Goal: Information Seeking & Learning: Learn about a topic

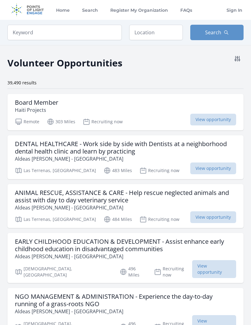
click at [237, 56] on icon at bounding box center [236, 58] width 7 height 7
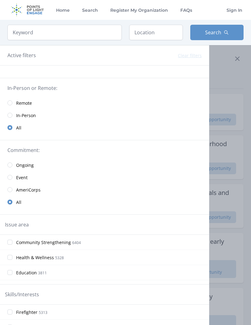
click at [11, 103] on input "radio" at bounding box center [9, 103] width 5 height 5
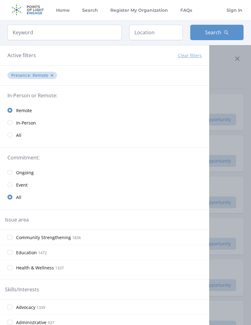
click at [11, 270] on input "Health & Wellness 1337" at bounding box center [9, 267] width 5 height 5
click at [227, 70] on div at bounding box center [125, 162] width 251 height 325
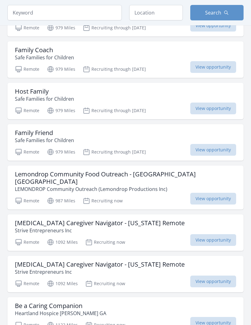
scroll to position [606, 0]
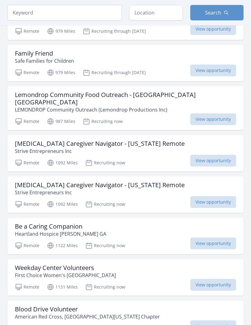
scroll to position [688, 0]
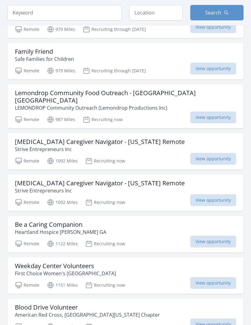
click at [94, 221] on div "Be a Caring Companion Heartland Hospice Martinez GA" at bounding box center [125, 228] width 221 height 15
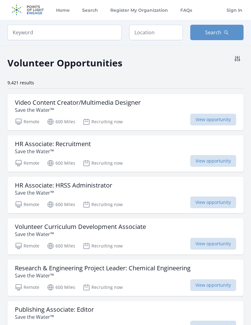
click at [236, 56] on icon at bounding box center [236, 58] width 7 height 7
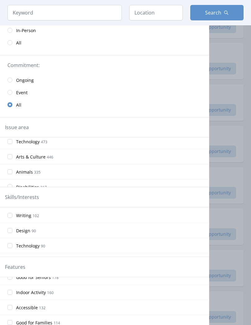
scroll to position [297, 0]
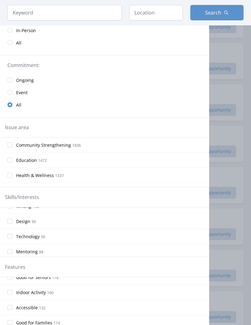
click at [10, 175] on input "Health & Wellness 1337" at bounding box center [9, 175] width 5 height 5
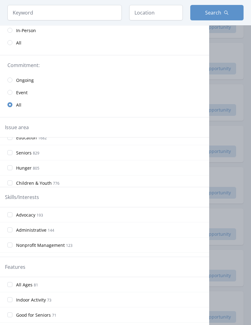
click at [12, 151] on input "Seniors 829" at bounding box center [9, 152] width 5 height 5
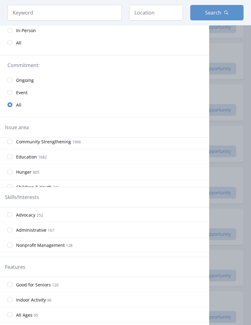
click at [216, 17] on button "Search" at bounding box center [217, 12] width 54 height 15
click at [225, 15] on button "Search" at bounding box center [217, 12] width 54 height 15
click at [225, 52] on div at bounding box center [125, 162] width 251 height 325
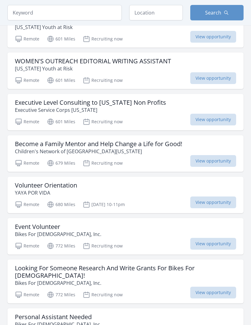
click at [25, 144] on h3 "Become a Family Mentor and Help Change a Life for Good!" at bounding box center [98, 143] width 167 height 7
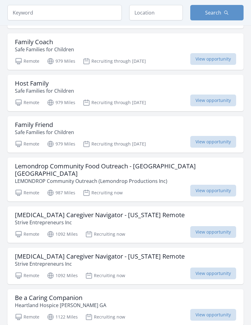
scroll to position [790, 0]
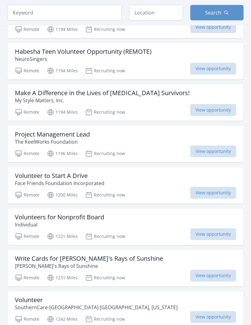
scroll to position [1573, 0]
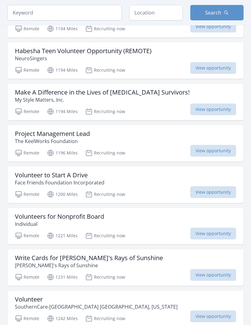
click at [153, 172] on div "Volunteer to Start A Drive Face Friends Foundation Incorporated" at bounding box center [125, 179] width 221 height 15
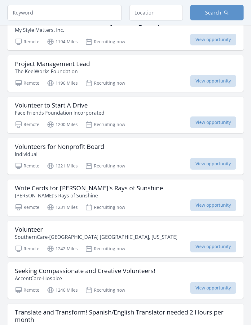
scroll to position [1653, 0]
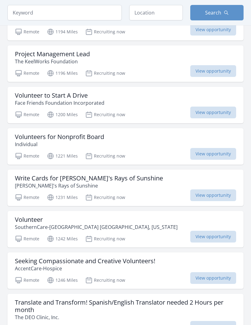
click at [156, 216] on div "Volunteer SouthernCare-New Beacon Hospice Trussville, Alabama" at bounding box center [125, 223] width 221 height 15
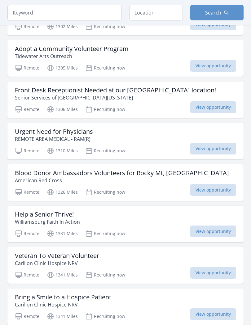
scroll to position [2123, 0]
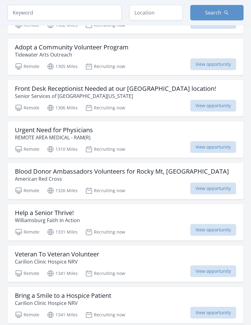
click at [165, 209] on div "Help a Senior Thrive! Williamsburg Faith In Action" at bounding box center [125, 216] width 221 height 15
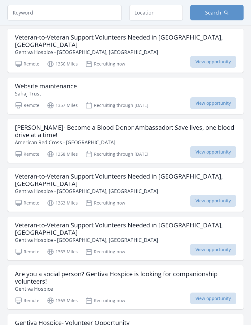
scroll to position [3131, 0]
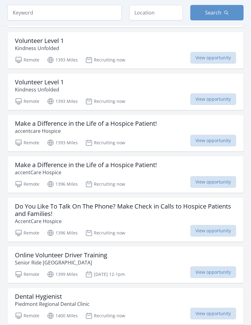
scroll to position [4006, 0]
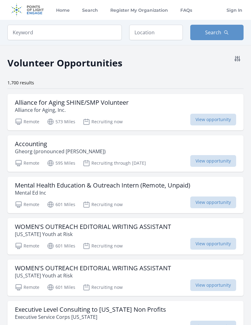
click at [240, 54] on button at bounding box center [237, 59] width 12 height 12
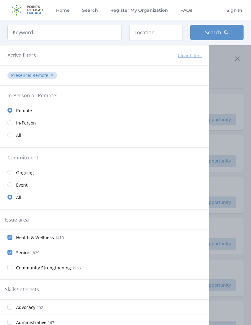
click at [16, 238] on label "Health & Wellness 1410" at bounding box center [104, 237] width 209 height 12
click at [12, 238] on input "Health & Wellness 1410" at bounding box center [9, 237] width 5 height 5
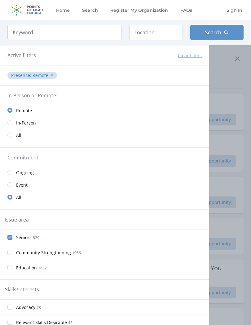
click at [11, 236] on input "Seniors 829" at bounding box center [9, 237] width 5 height 5
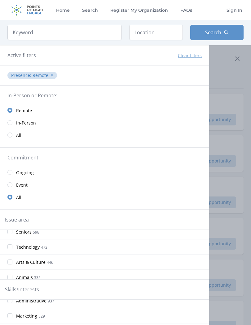
scroll to position [23, 0]
click at [234, 27] on button "Search" at bounding box center [217, 32] width 54 height 15
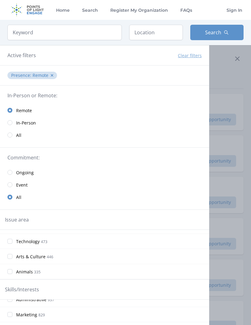
scroll to position [87, 0]
click at [225, 32] on icon "button" at bounding box center [225, 32] width 5 height 5
click at [222, 74] on div at bounding box center [125, 162] width 251 height 325
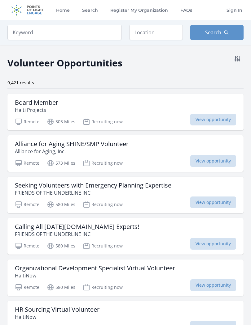
click at [222, 34] on button "Search" at bounding box center [217, 32] width 54 height 15
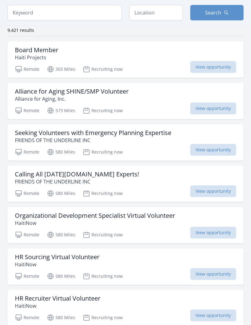
scroll to position [53, 0]
click at [152, 219] on h3 "Organizational Development Specialist Virtual Volunteer" at bounding box center [95, 215] width 160 height 7
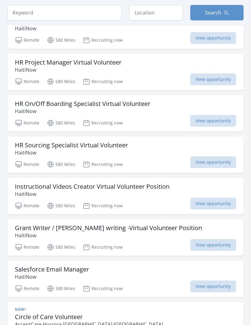
scroll to position [338, 0]
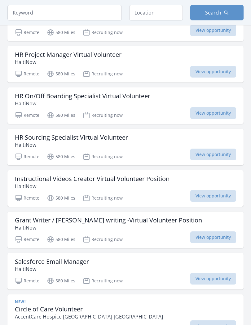
click at [155, 187] on p "HaitiNow" at bounding box center [92, 186] width 154 height 7
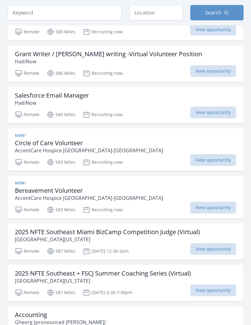
scroll to position [529, 0]
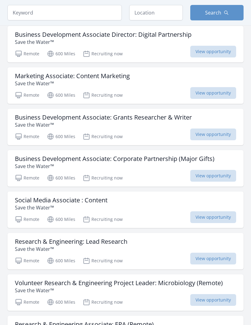
scroll to position [1256, 0]
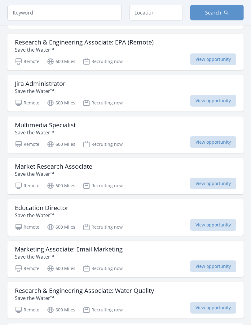
scroll to position [1454, 0]
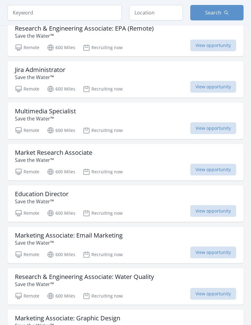
click at [152, 238] on div "Marketing Associate: Email Marketing Save the Water™" at bounding box center [125, 239] width 221 height 15
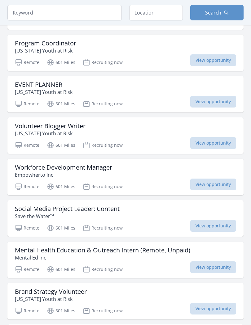
scroll to position [2115, 0]
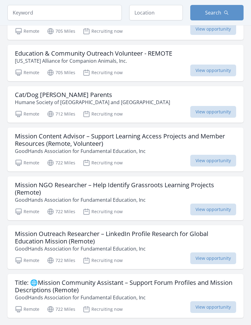
scroll to position [3154, 0]
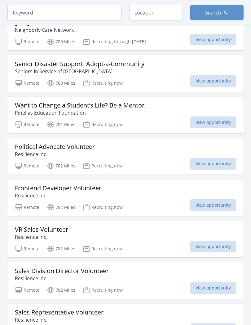
scroll to position [3929, 0]
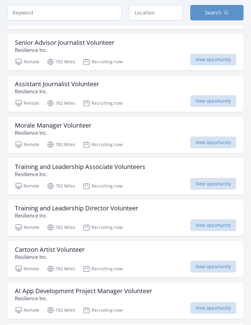
scroll to position [4284, 0]
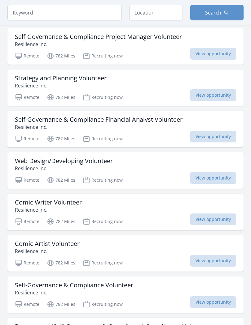
scroll to position [4971, 0]
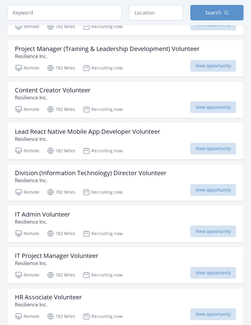
scroll to position [6308, 0]
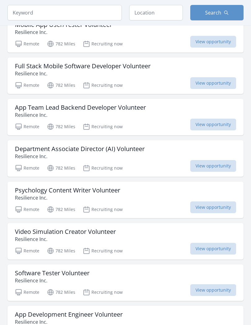
scroll to position [7202, 0]
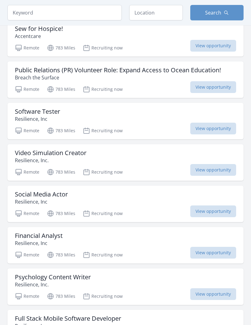
scroll to position [7779, 0]
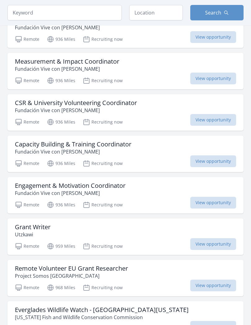
scroll to position [8801, 0]
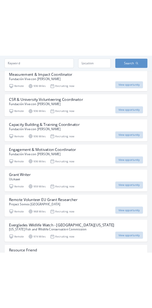
scroll to position [16369, 0]
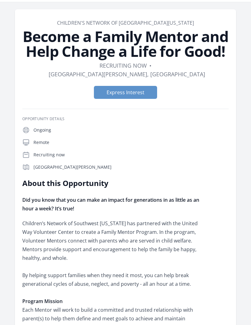
scroll to position [17, 0]
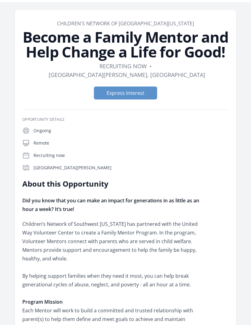
click at [134, 87] on button "Express Interest" at bounding box center [125, 93] width 63 height 13
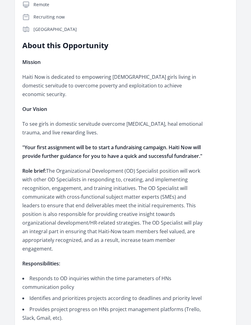
scroll to position [132, 0]
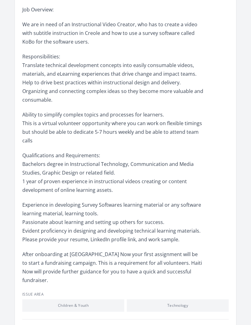
scroll to position [261, 0]
